Goal: Transaction & Acquisition: Purchase product/service

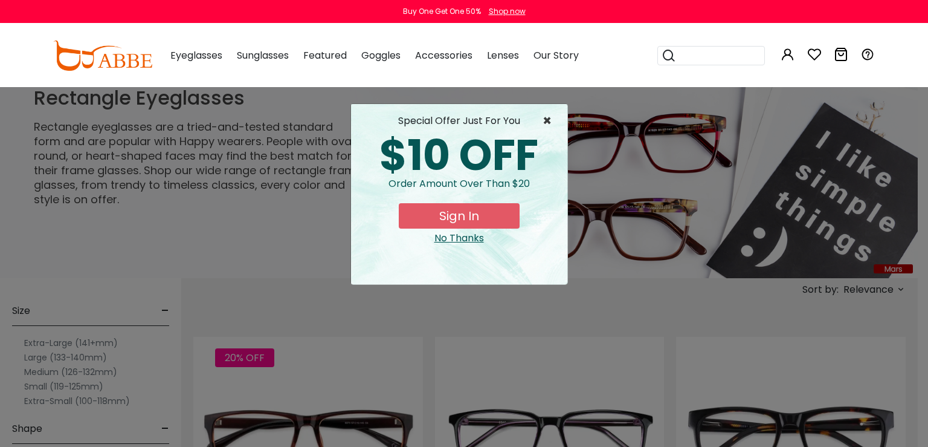
click at [545, 118] on span "×" at bounding box center [550, 121] width 15 height 15
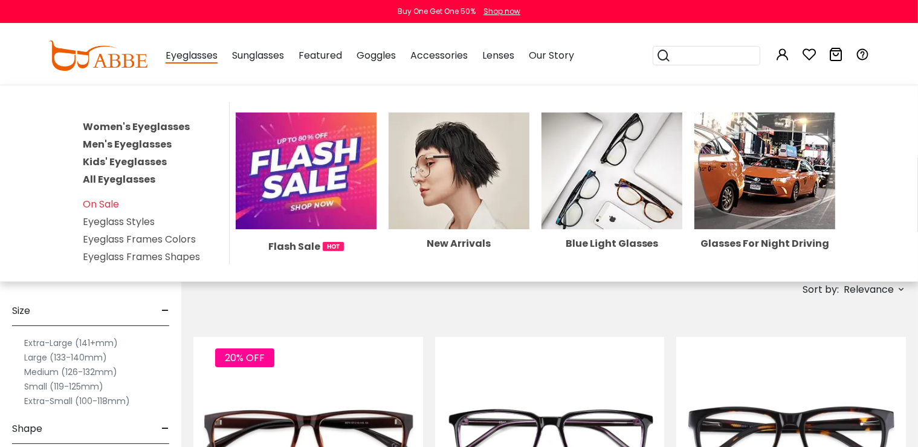
click at [144, 141] on link "Men's Eyeglasses" at bounding box center [127, 144] width 89 height 14
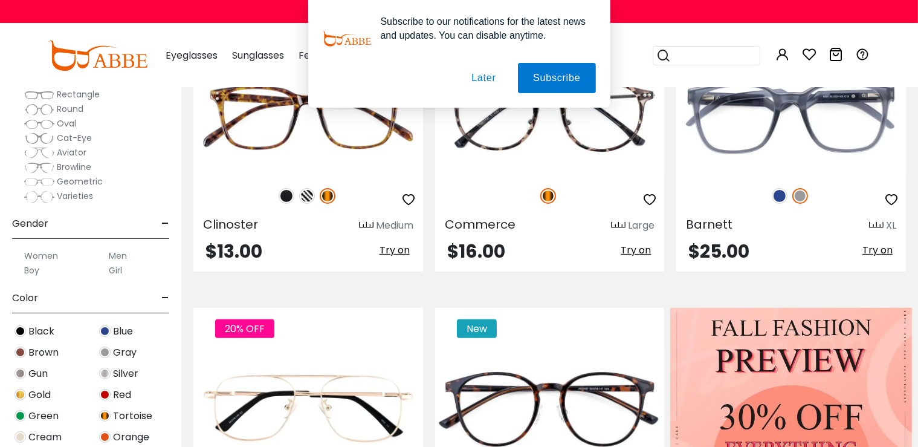
scroll to position [108, 0]
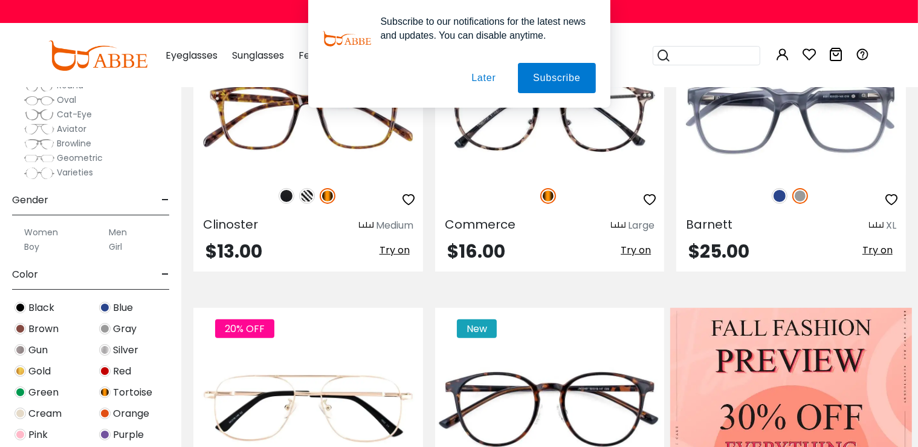
click at [118, 234] on label "Men" at bounding box center [118, 232] width 18 height 15
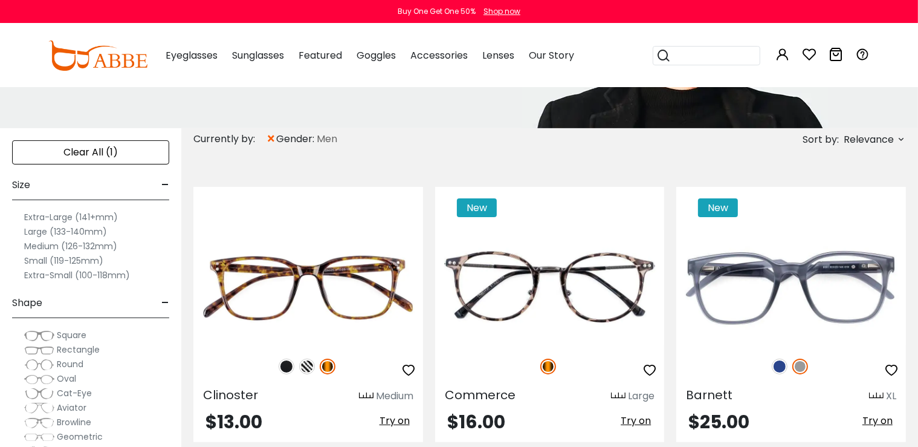
scroll to position [54, 0]
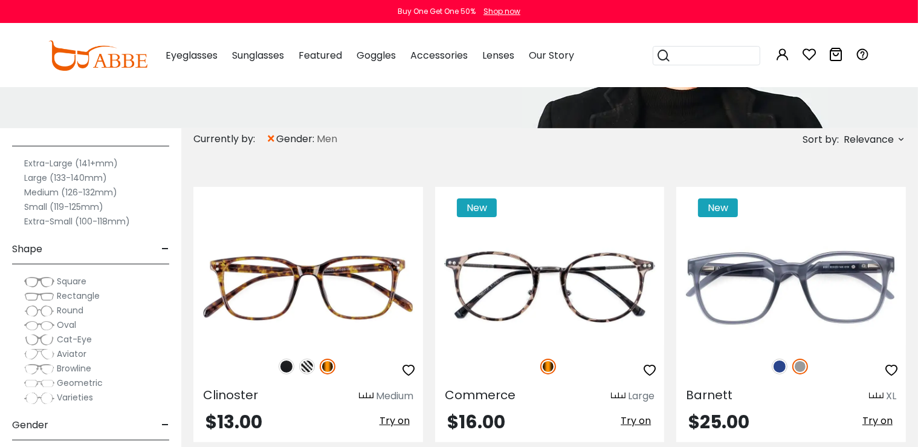
click at [89, 191] on label "Medium (126-132mm)" at bounding box center [70, 192] width 93 height 15
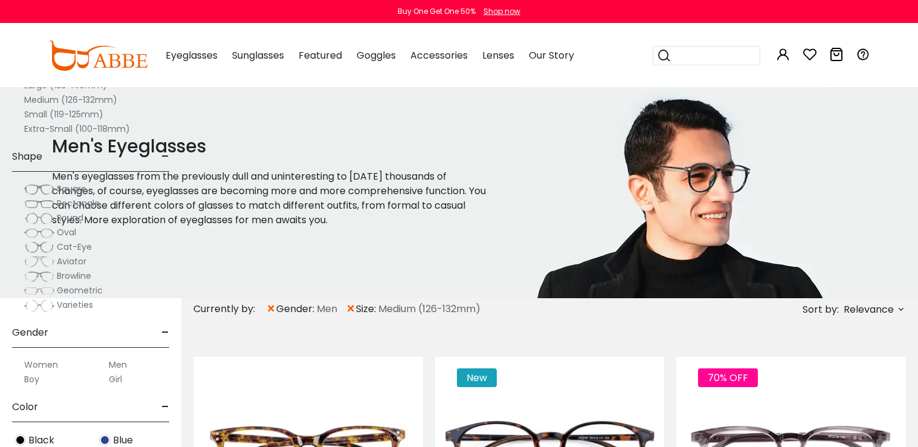
scroll to position [340, 0]
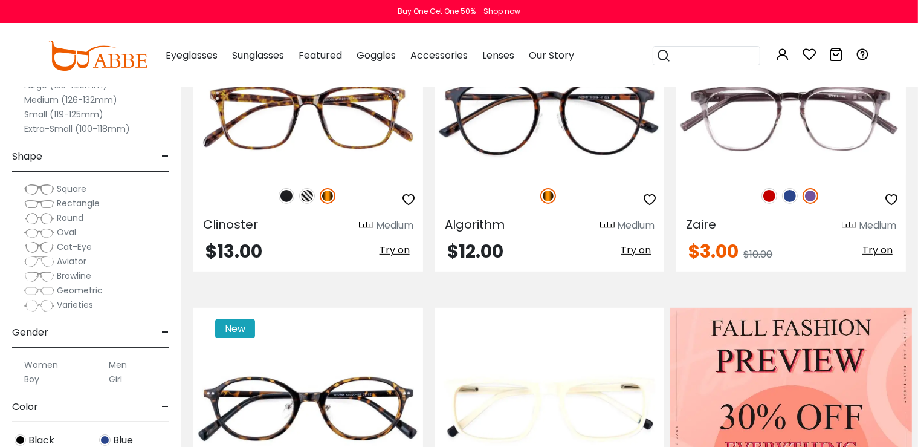
click at [77, 202] on span "Rectangle" at bounding box center [78, 203] width 43 height 12
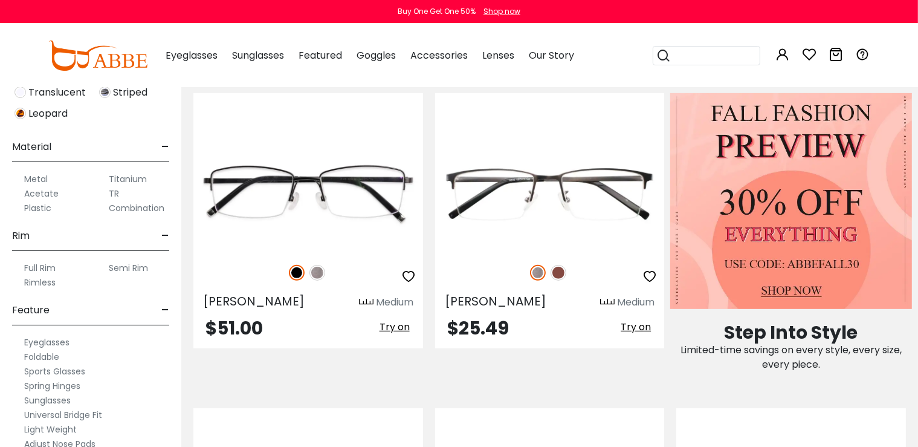
scroll to position [525, 0]
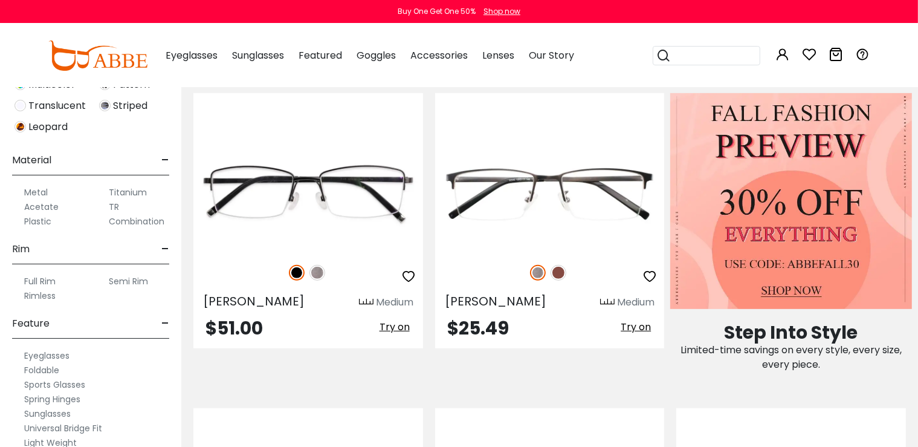
click at [46, 192] on label "Metal" at bounding box center [36, 192] width 24 height 15
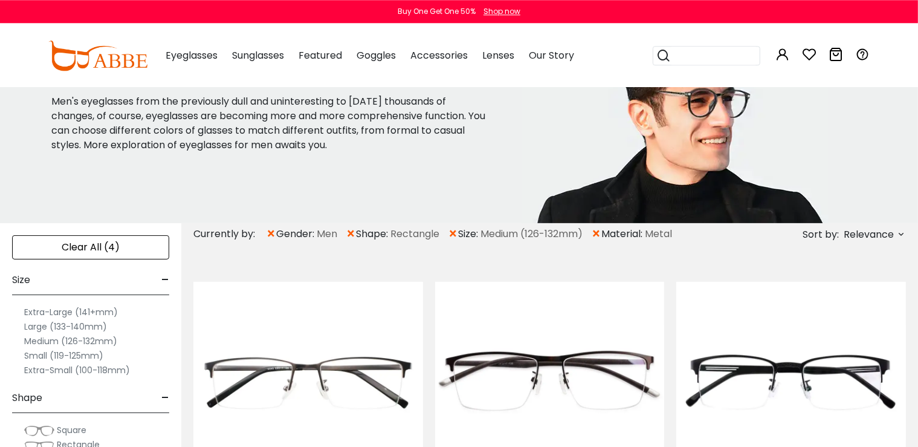
scroll to position [85, 0]
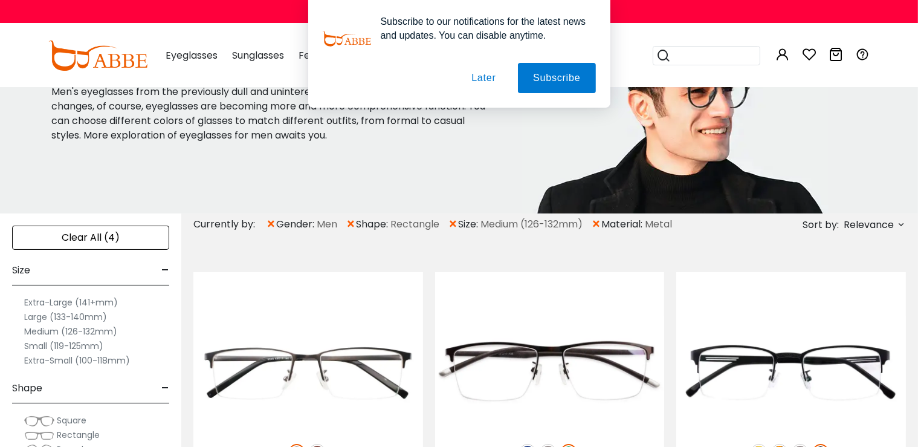
click at [28, 342] on label "Small (119-125mm)" at bounding box center [63, 345] width 79 height 15
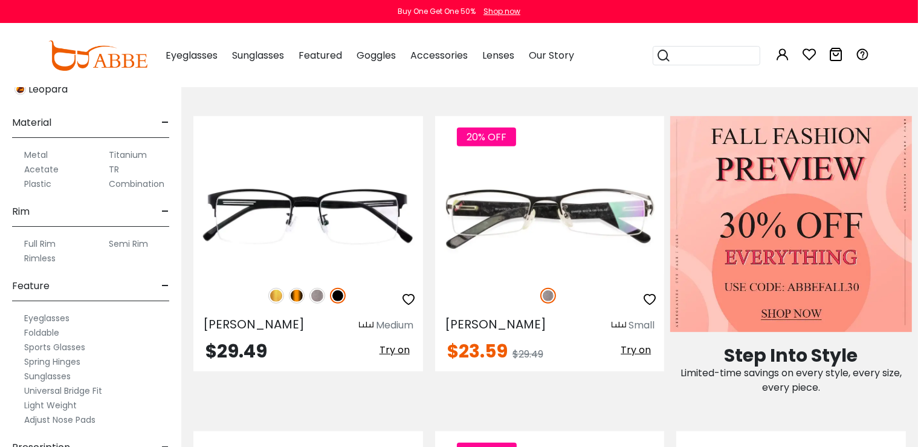
scroll to position [633, 0]
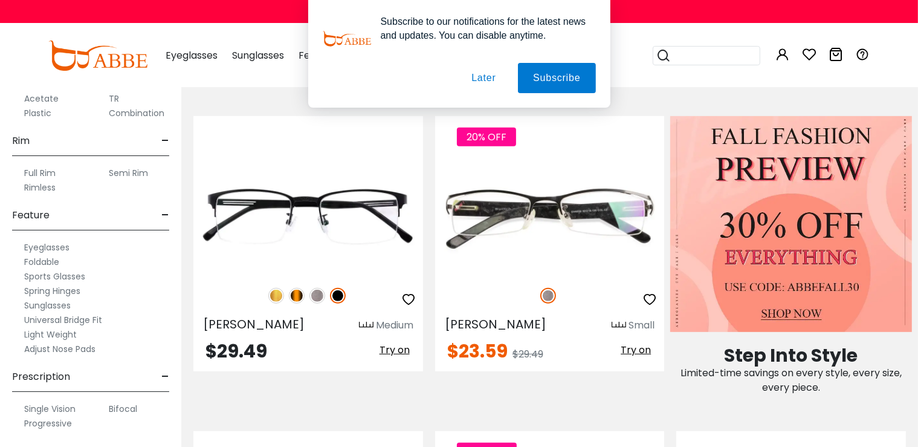
click at [45, 173] on label "Full Rim" at bounding box center [39, 173] width 31 height 15
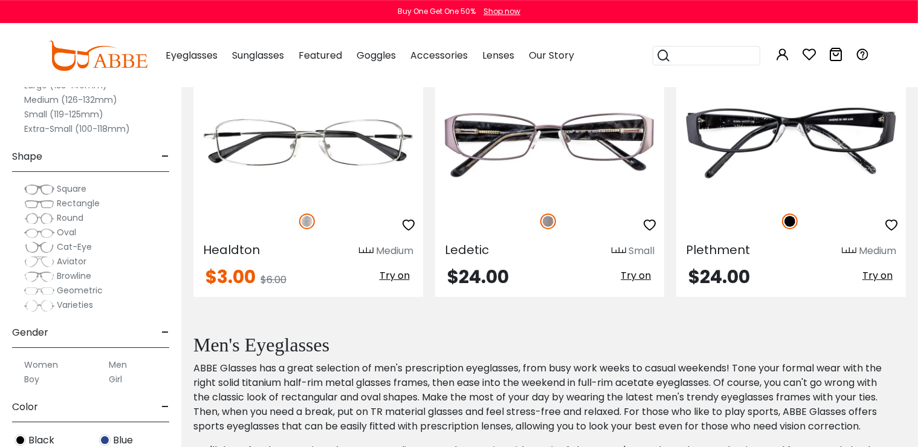
scroll to position [340, 0]
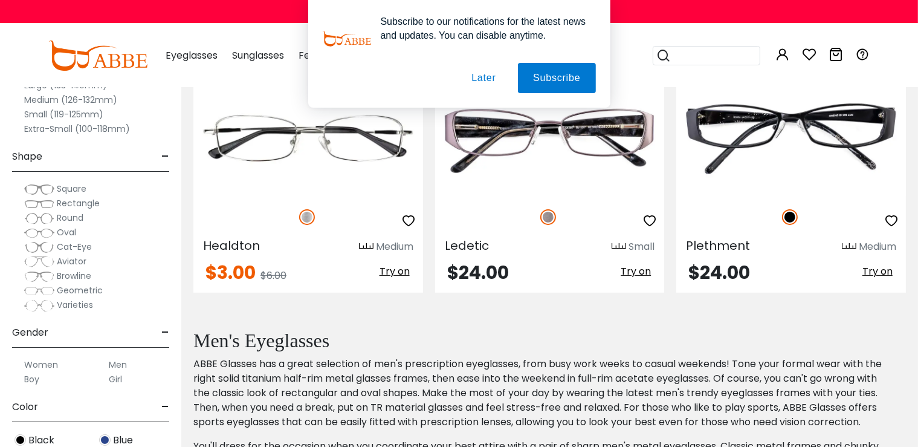
click at [497, 82] on button "Later" at bounding box center [483, 78] width 54 height 30
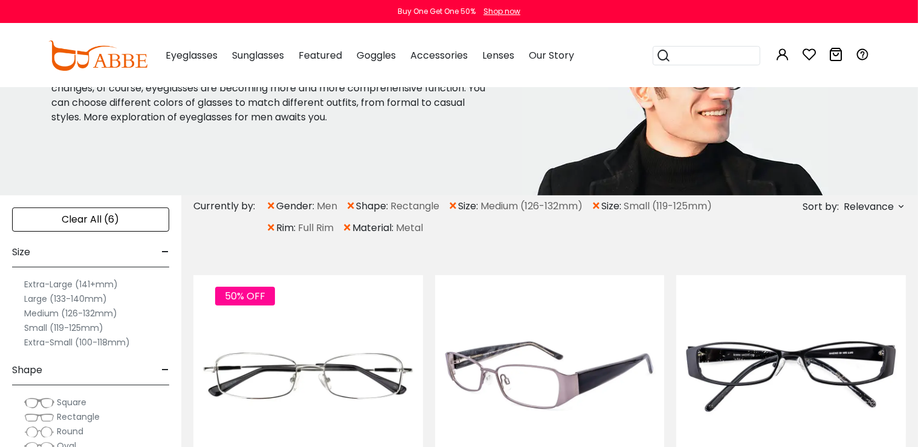
scroll to position [0, 0]
